Goal: Task Accomplishment & Management: Manage account settings

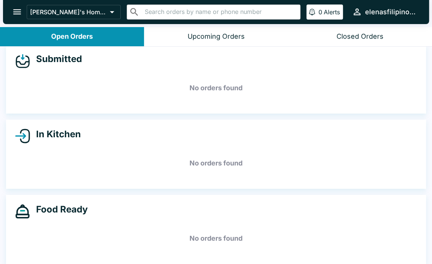
scroll to position [13, 0]
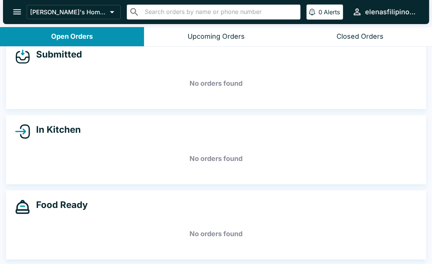
click at [18, 14] on icon "open drawer" at bounding box center [17, 12] width 10 height 10
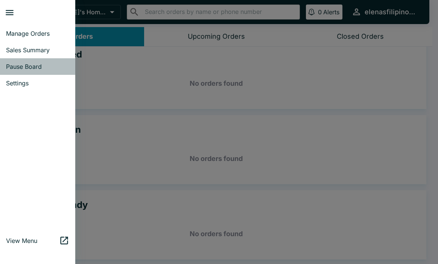
click at [36, 67] on span "Pause Board" at bounding box center [37, 67] width 63 height 8
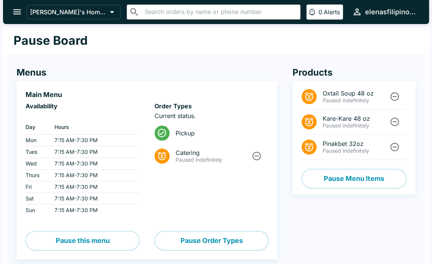
click at [13, 10] on icon "open drawer" at bounding box center [17, 12] width 10 height 10
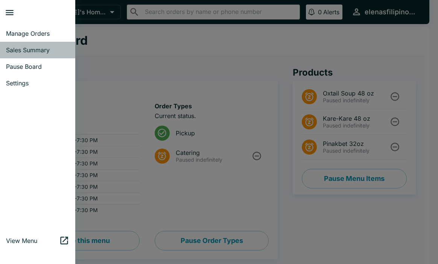
click at [16, 49] on span "Sales Summary" at bounding box center [37, 50] width 63 height 8
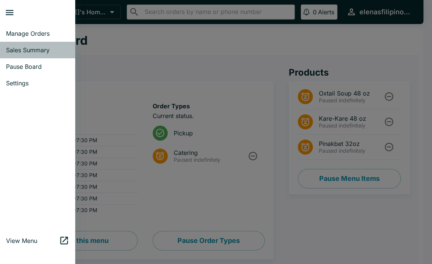
select select "03:00"
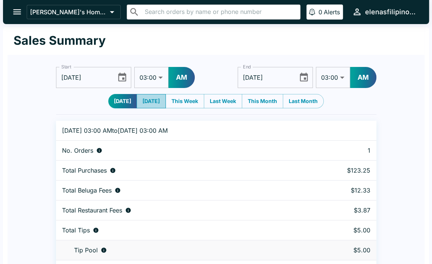
click at [145, 105] on button "[DATE]" at bounding box center [151, 101] width 29 height 14
type input "[DATE]"
click at [125, 79] on icon "Choose date, selected date is Oct 7, 2025" at bounding box center [123, 77] width 8 height 9
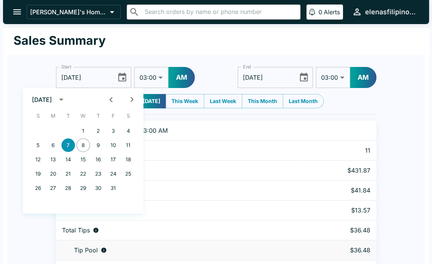
click at [306, 79] on icon "Choose date, selected date is Oct 8, 2025" at bounding box center [304, 77] width 8 height 9
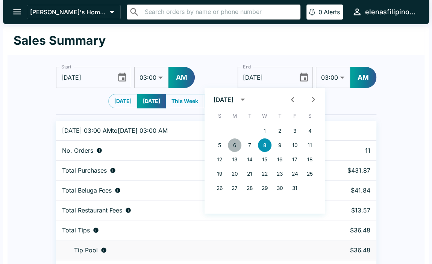
click at [233, 143] on button "6" at bounding box center [235, 145] width 14 height 14
type input "[DATE]"
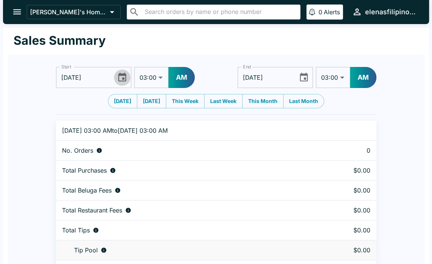
click at [121, 79] on icon "Choose date, selected date is Oct 7, 2025" at bounding box center [122, 77] width 10 height 10
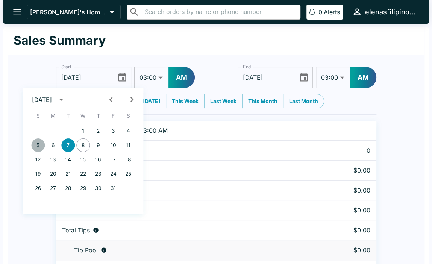
click at [35, 143] on button "5" at bounding box center [38, 145] width 14 height 14
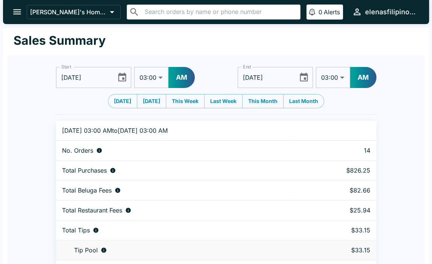
click at [122, 81] on icon "Choose date, selected date is Oct 5, 2025" at bounding box center [122, 77] width 10 height 10
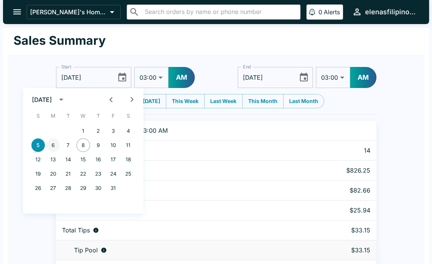
click at [52, 142] on button "6" at bounding box center [53, 145] width 14 height 14
type input "[DATE]"
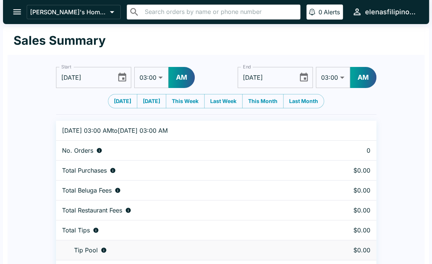
click at [303, 79] on icon "Choose date, selected date is Oct 6, 2025" at bounding box center [304, 77] width 10 height 10
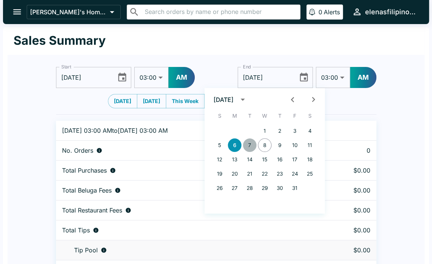
click at [249, 143] on button "7" at bounding box center [250, 145] width 14 height 14
type input "[DATE]"
